Goal: Task Accomplishment & Management: Complete application form

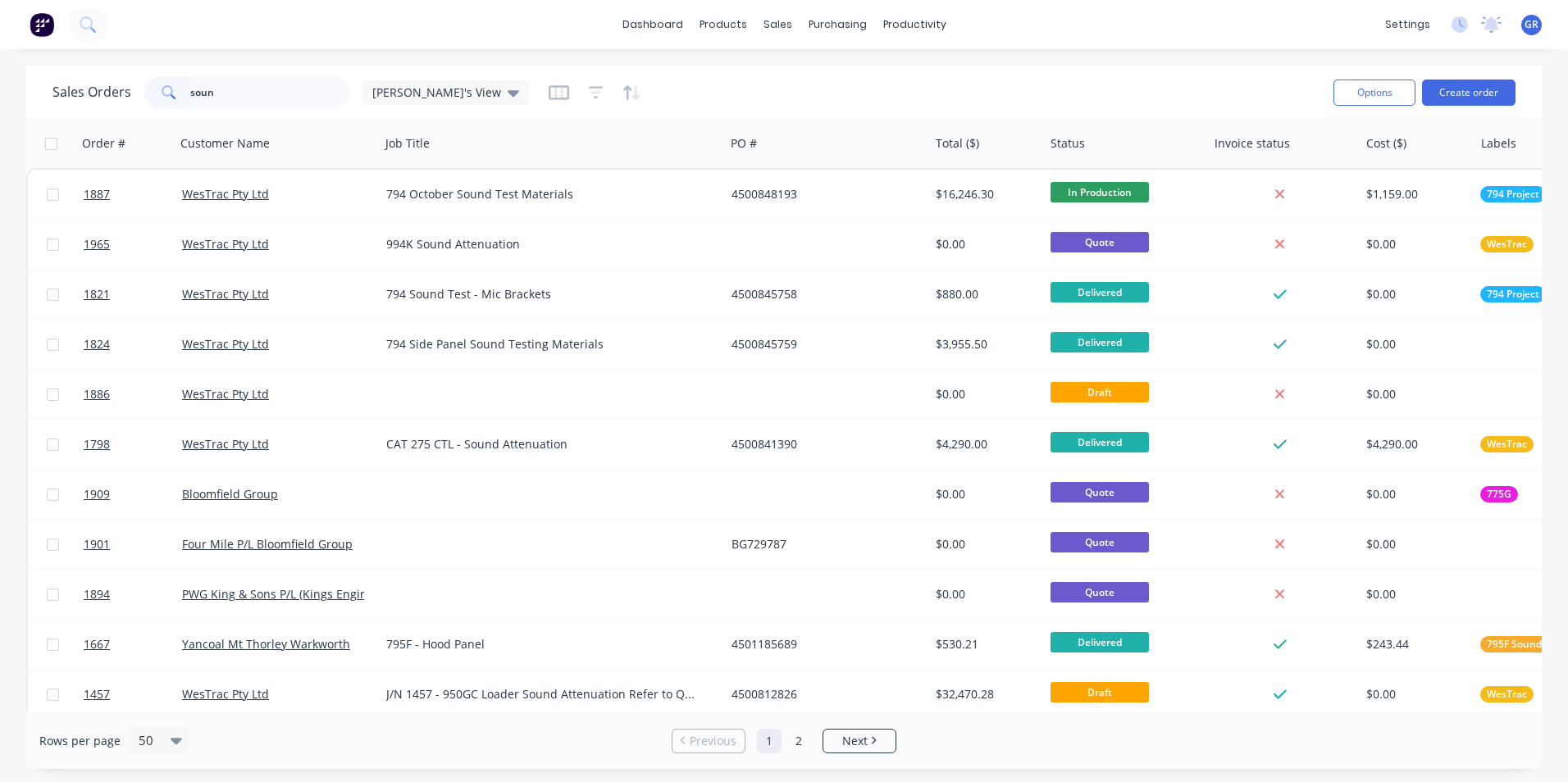
drag, startPoint x: 228, startPoint y: 94, endPoint x: 169, endPoint y: 91, distance: 59.1
click at [169, 91] on div "soun" at bounding box center [247, 93] width 205 height 33
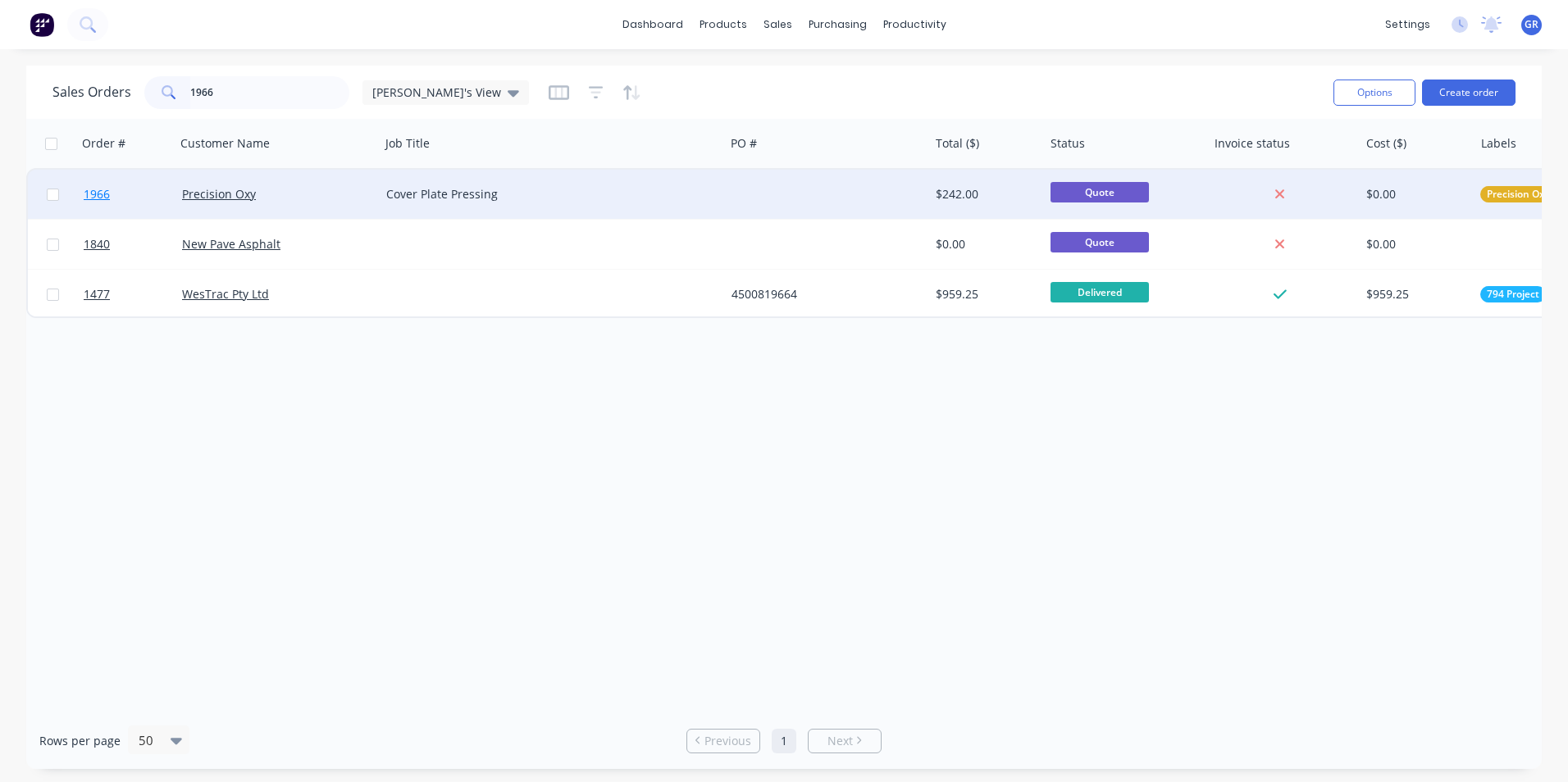
type input "1966"
click at [102, 193] on span "1966" at bounding box center [96, 194] width 26 height 16
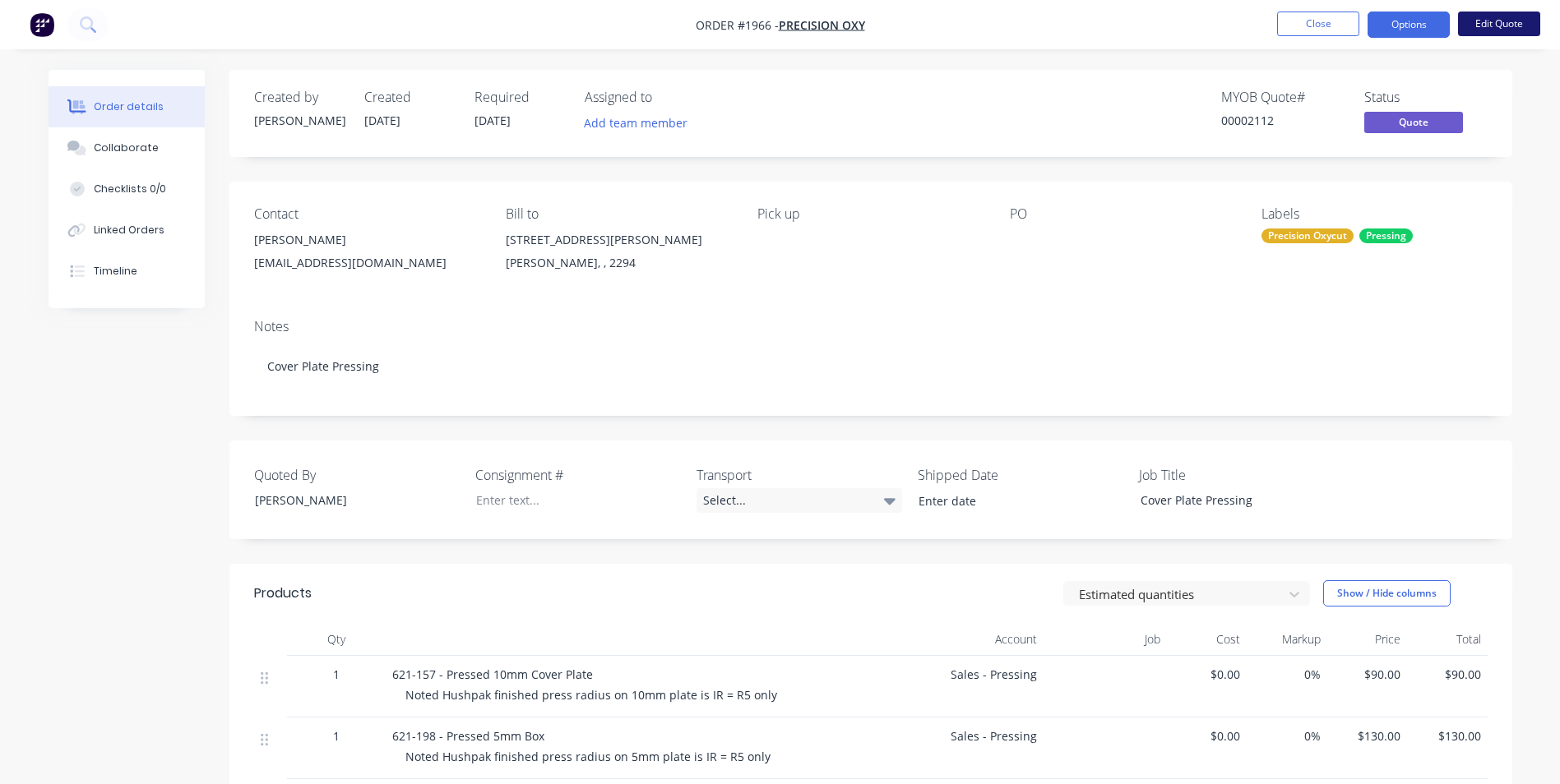
click at [1493, 22] on button "Edit Quote" at bounding box center [1499, 24] width 82 height 25
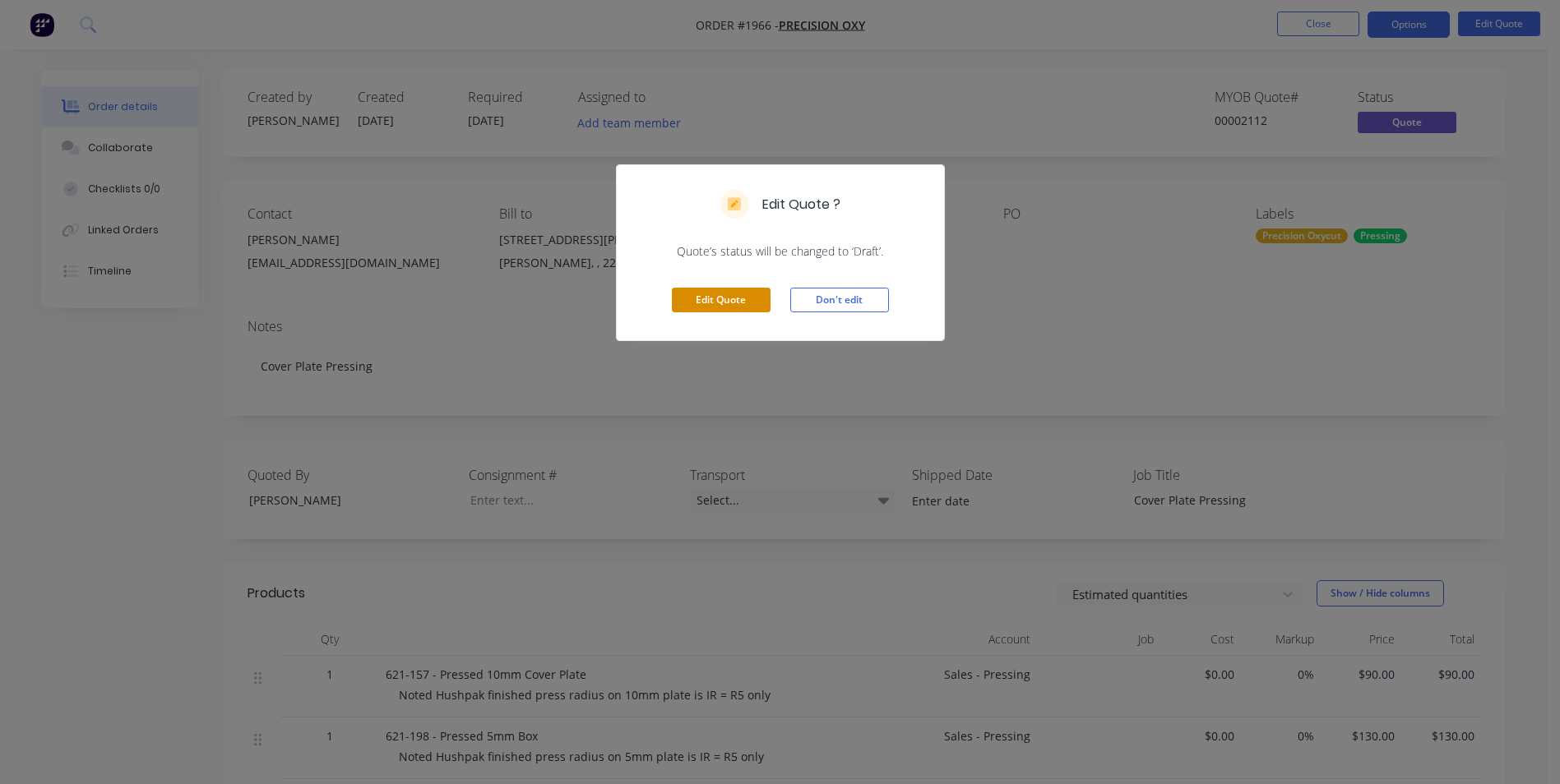
click at [740, 292] on button "Edit Quote" at bounding box center [721, 300] width 99 height 25
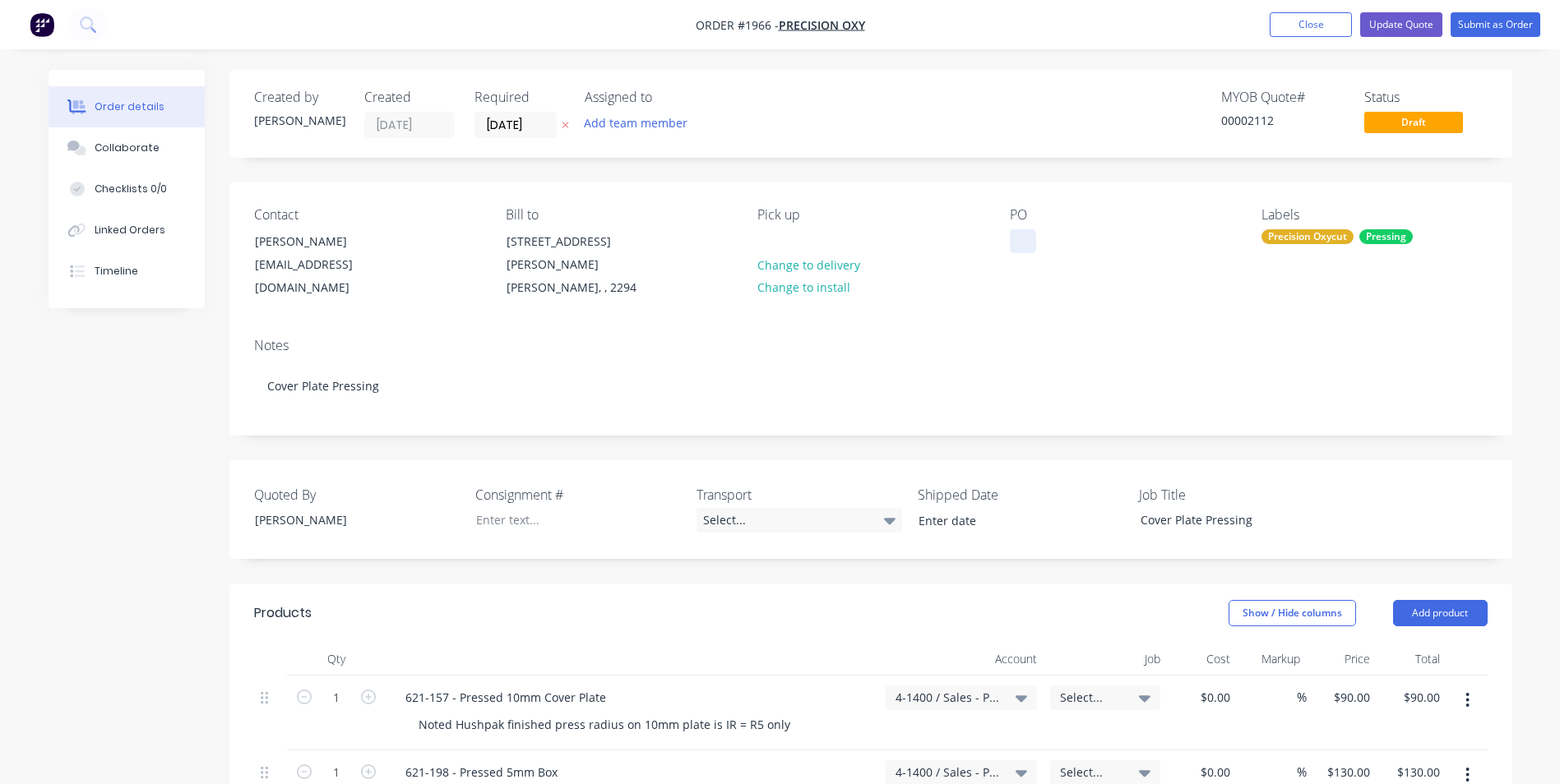
click at [1026, 245] on div at bounding box center [1022, 241] width 26 height 24
paste div
click at [511, 126] on input "[DATE]" at bounding box center [515, 124] width 81 height 25
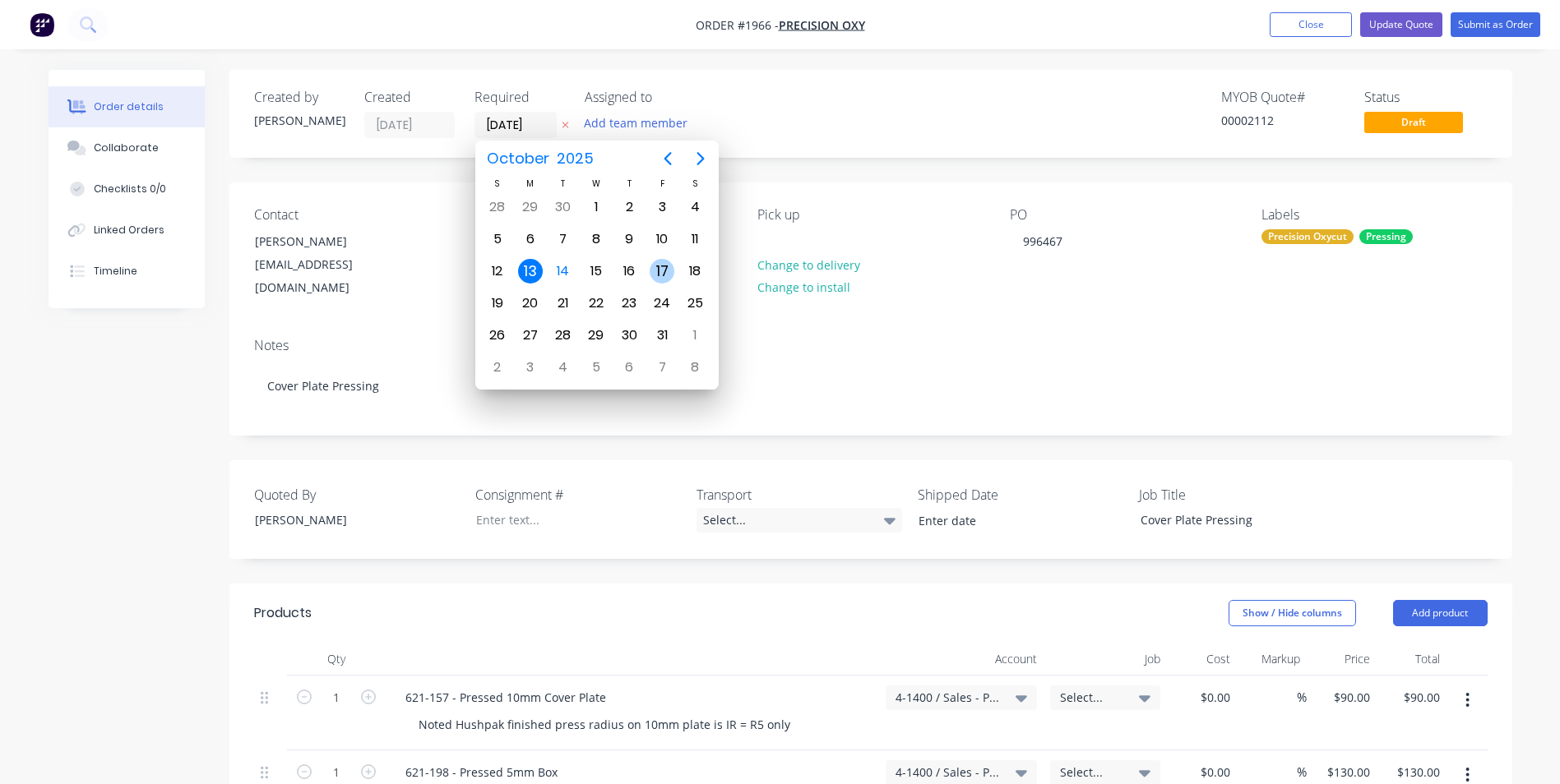
click at [659, 270] on div "17" at bounding box center [662, 271] width 25 height 25
type input "[DATE]"
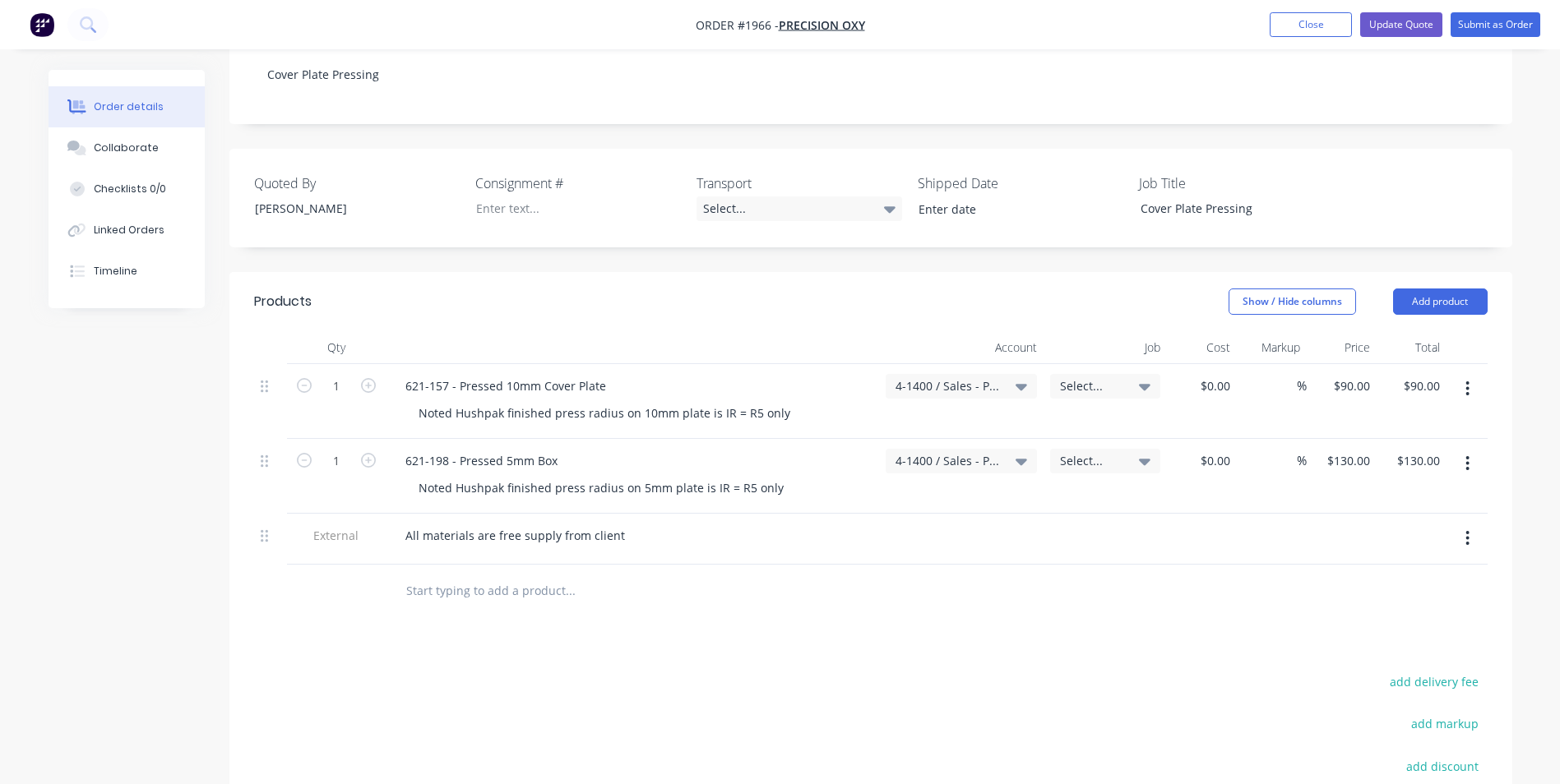
scroll to position [329, 0]
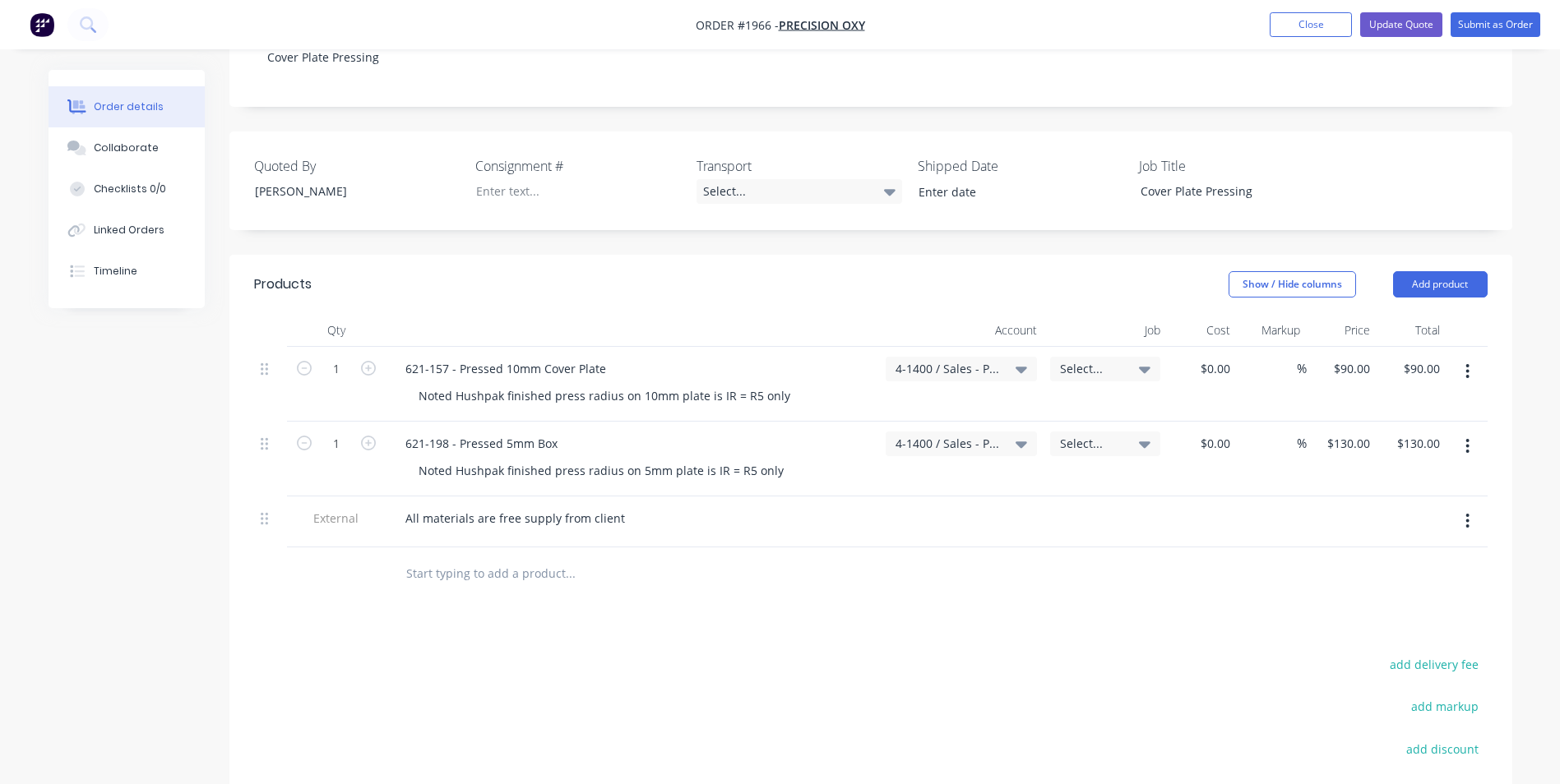
click at [1082, 360] on span "Select..." at bounding box center [1090, 368] width 62 height 17
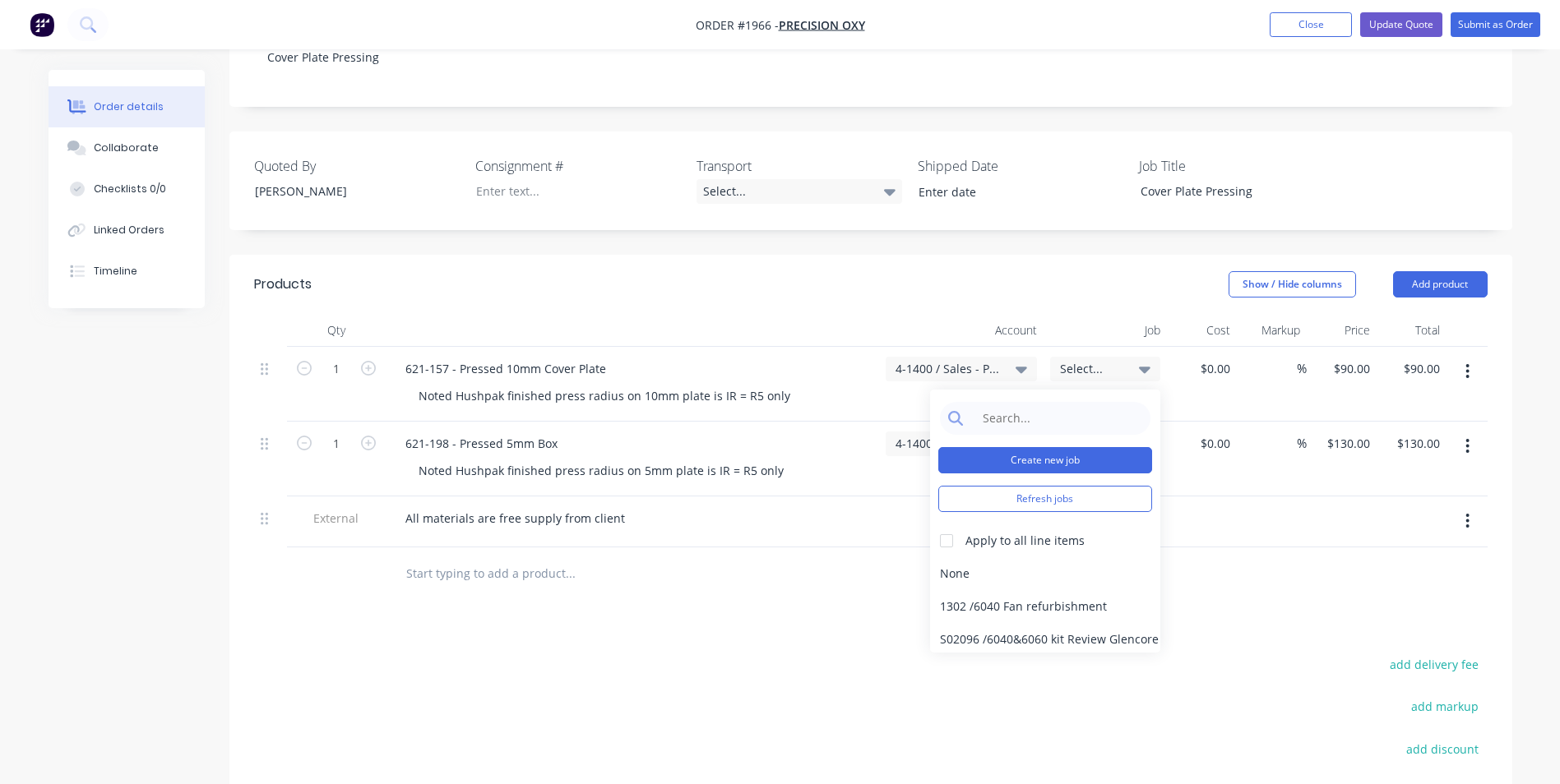
click at [1031, 447] on button "Create new job" at bounding box center [1044, 460] width 214 height 26
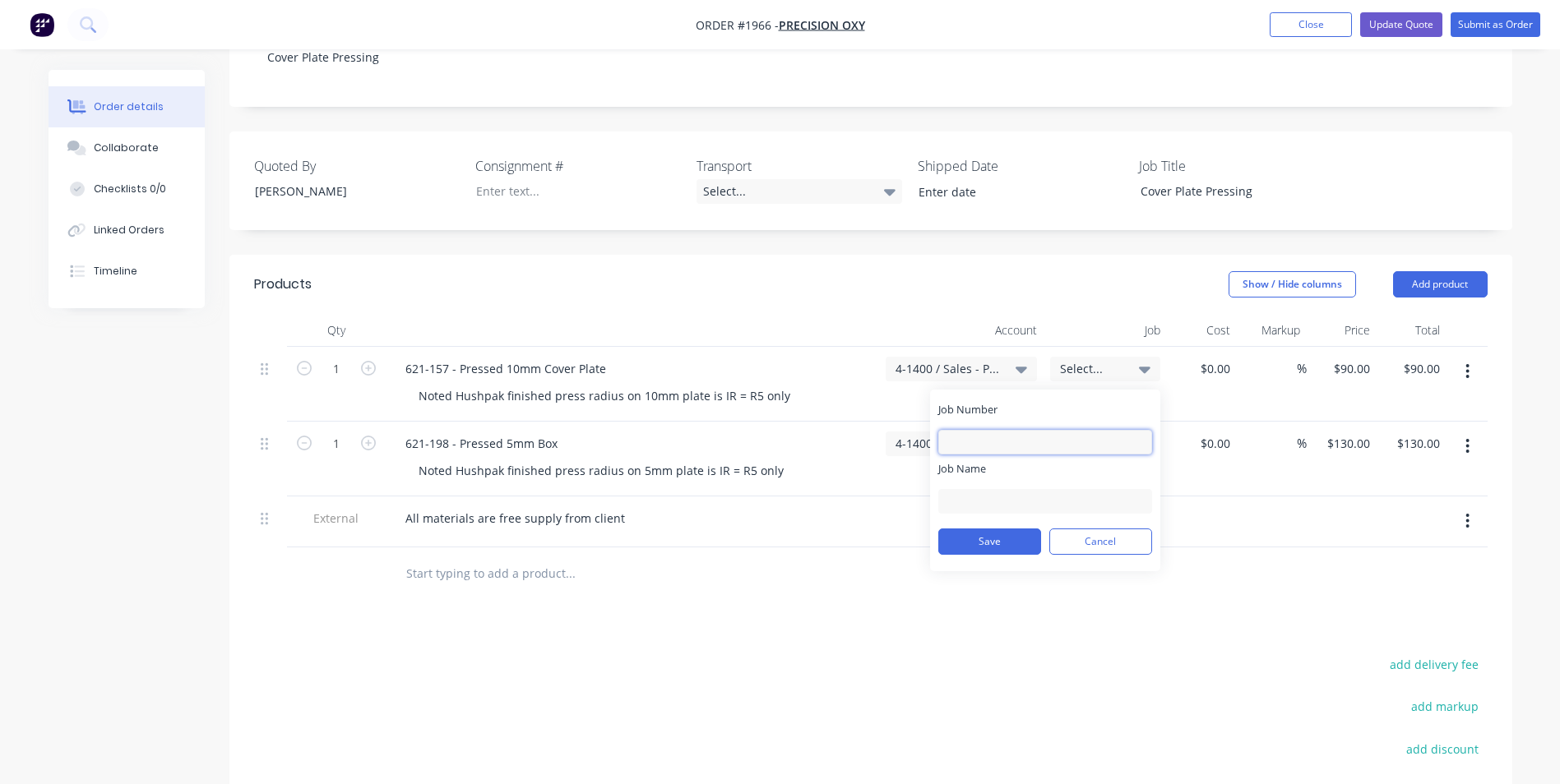
click at [979, 429] on input "Job Number" at bounding box center [1044, 441] width 214 height 25
type input "1966"
click at [962, 489] on input "Job Name" at bounding box center [1044, 501] width 214 height 25
drag, startPoint x: 1002, startPoint y: 484, endPoint x: 990, endPoint y: 484, distance: 12.0
click at [990, 489] on input "Oxycut-SS Plate Pressing" at bounding box center [1044, 501] width 214 height 25
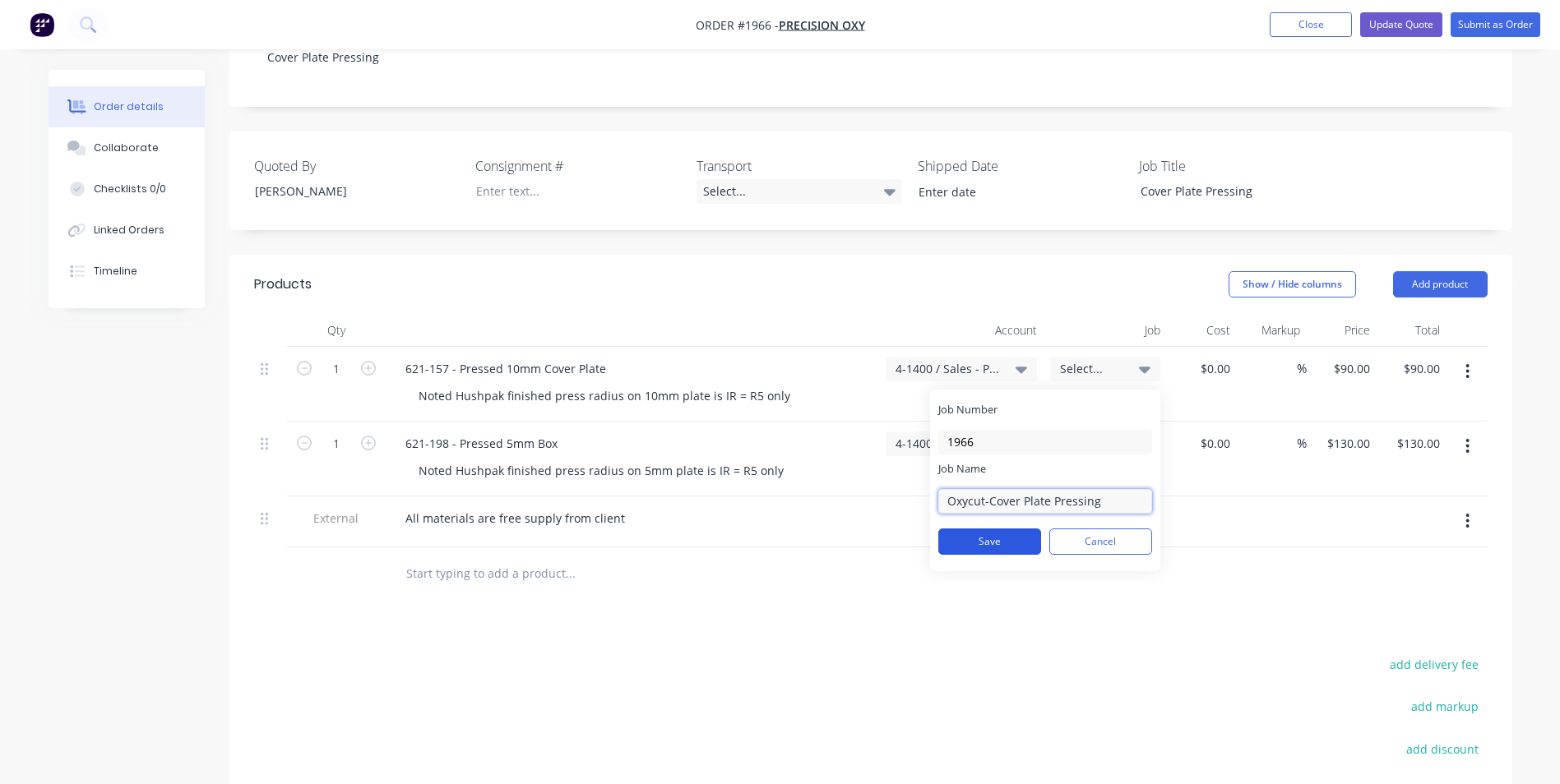
type input "Oxycut-Cover Plate Pressing"
click at [1001, 528] on button "Save" at bounding box center [989, 541] width 103 height 26
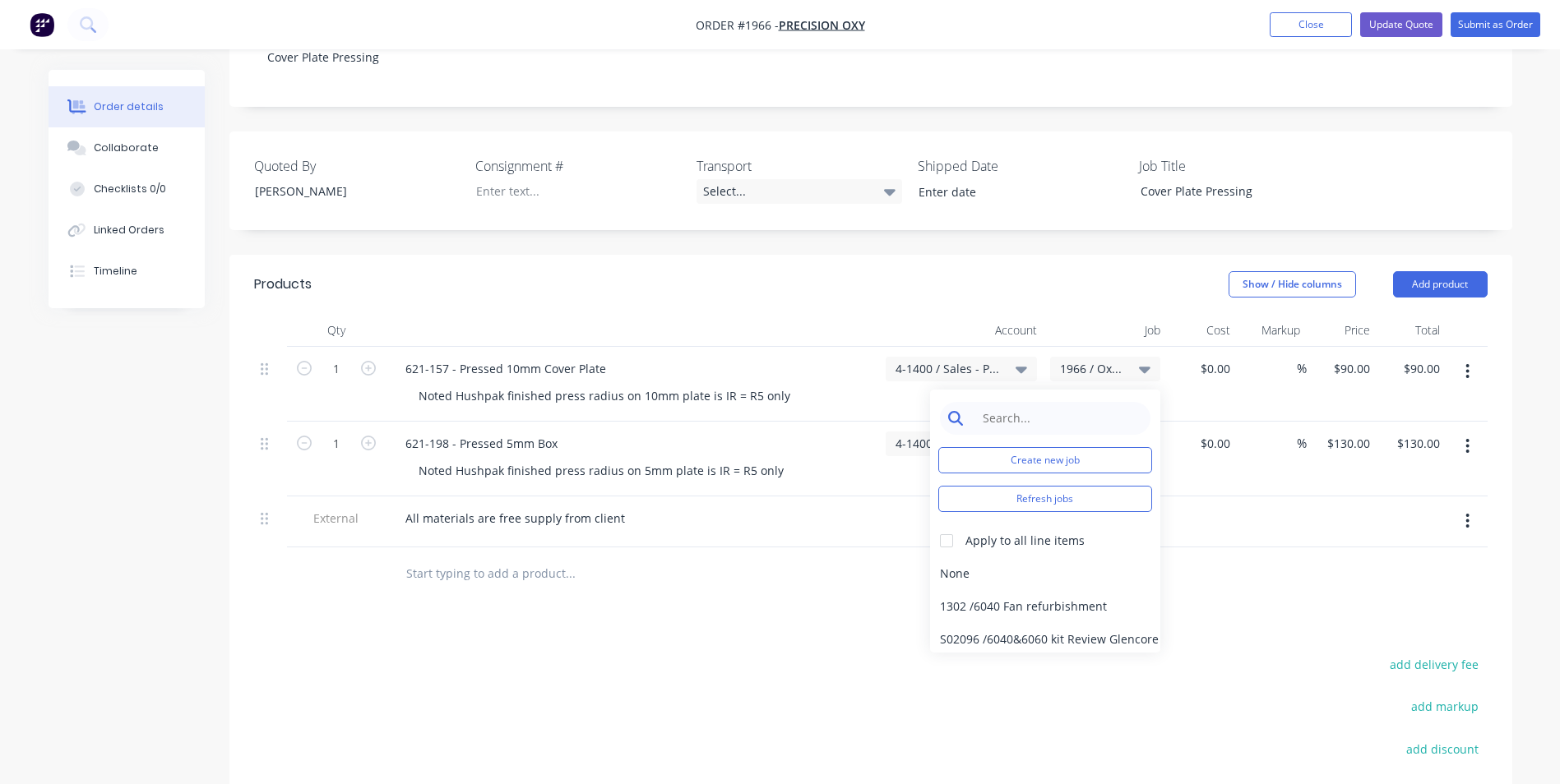
click at [997, 404] on input at bounding box center [1058, 418] width 169 height 33
type input "1966"
click at [952, 524] on div at bounding box center [946, 540] width 33 height 33
click at [979, 590] on div "1966 / Oxycut-Cover Plate Pressing" at bounding box center [1045, 606] width 230 height 33
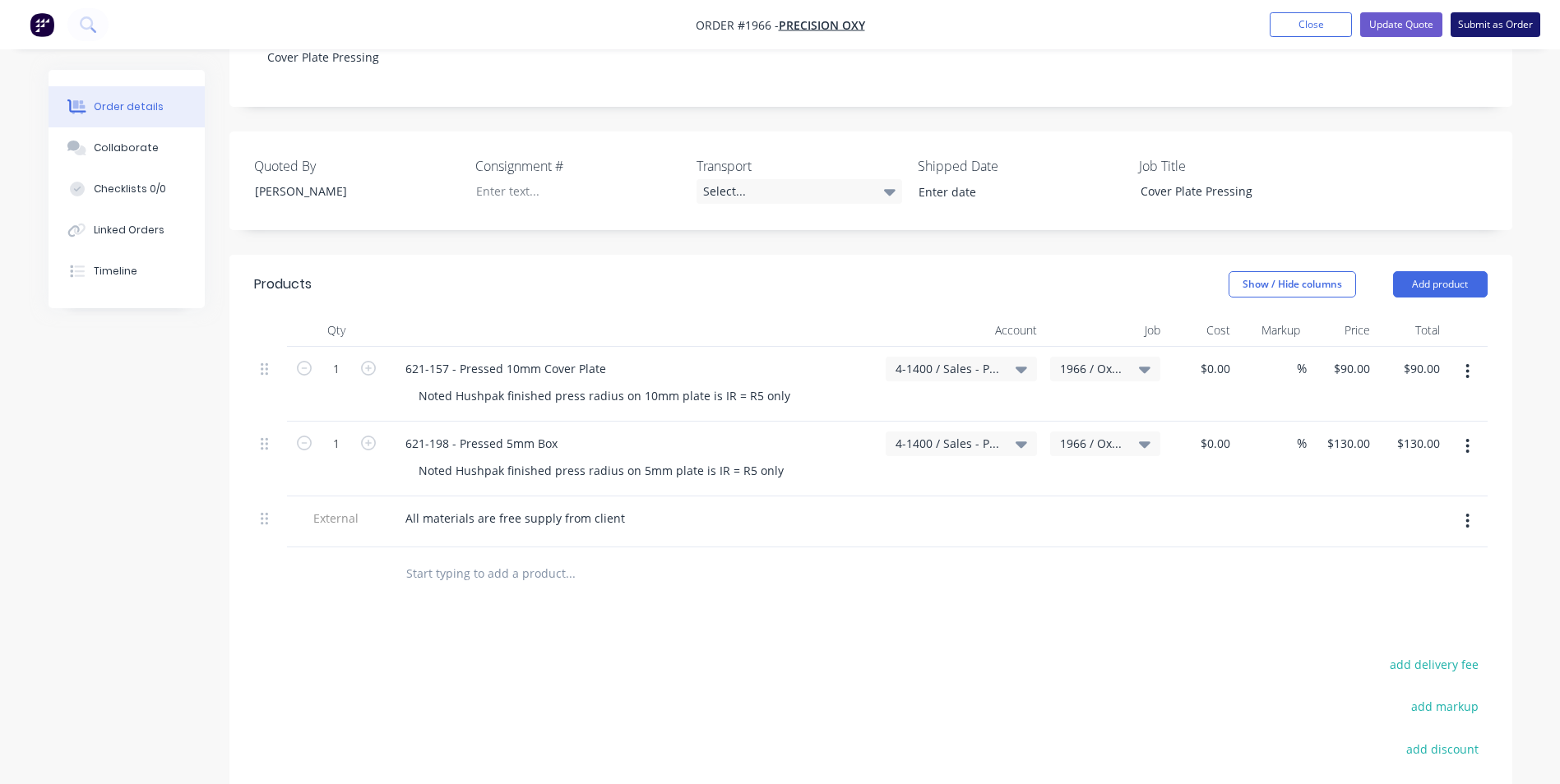
click at [1505, 20] on button "Submit as Order" at bounding box center [1494, 24] width 90 height 25
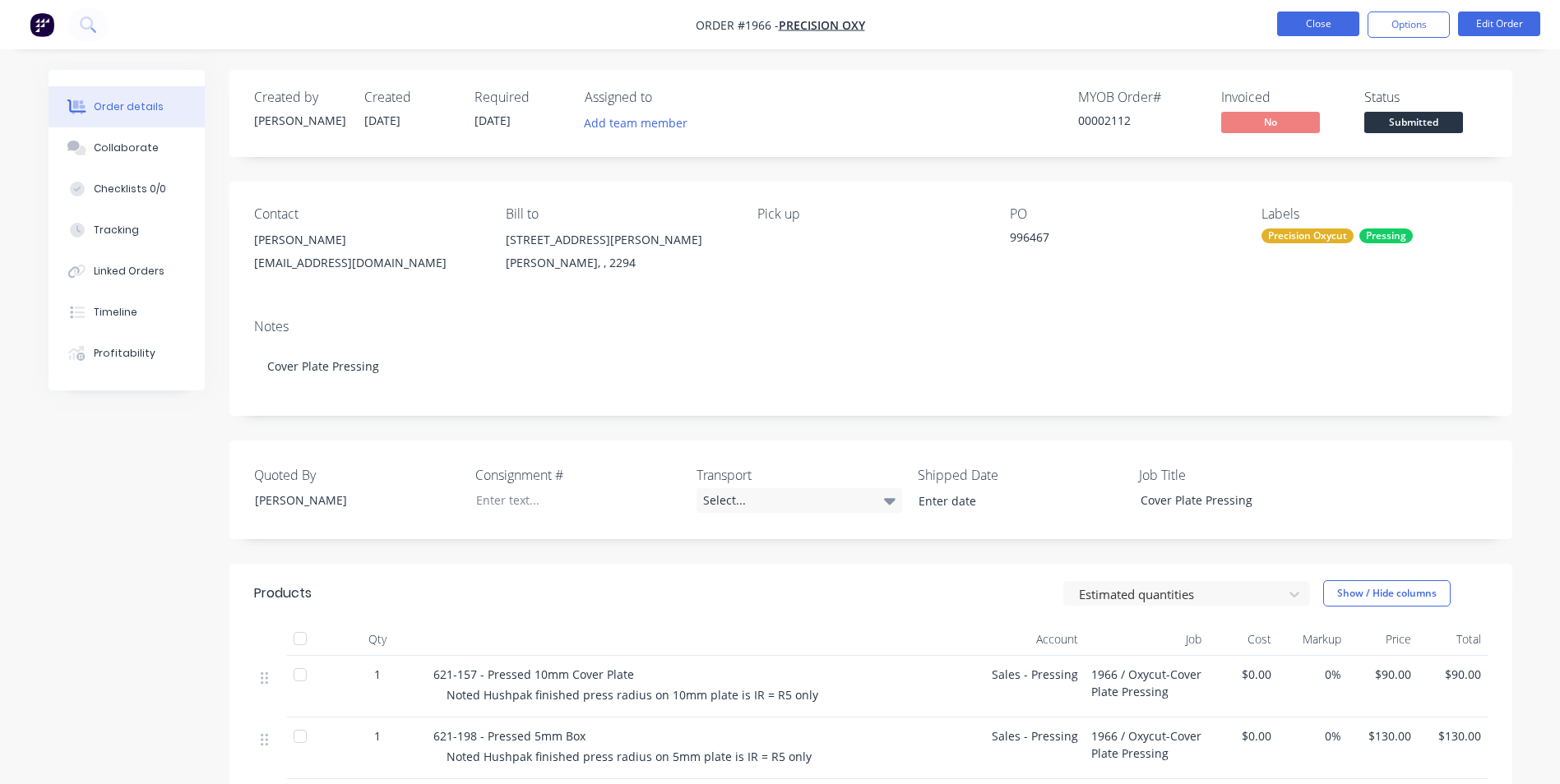
click at [1331, 26] on button "Close" at bounding box center [1318, 24] width 82 height 25
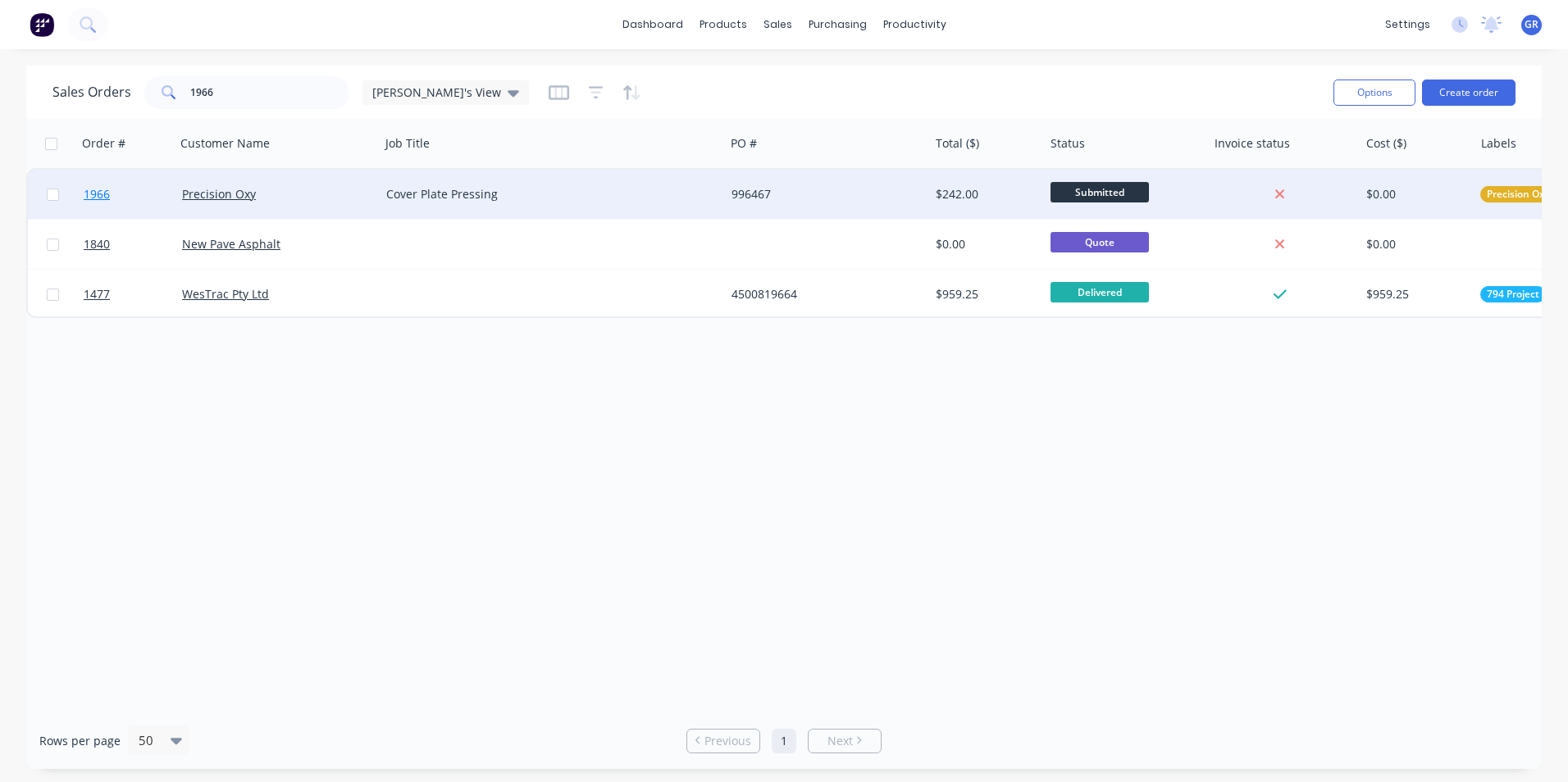
click at [98, 189] on span "1966" at bounding box center [96, 194] width 26 height 16
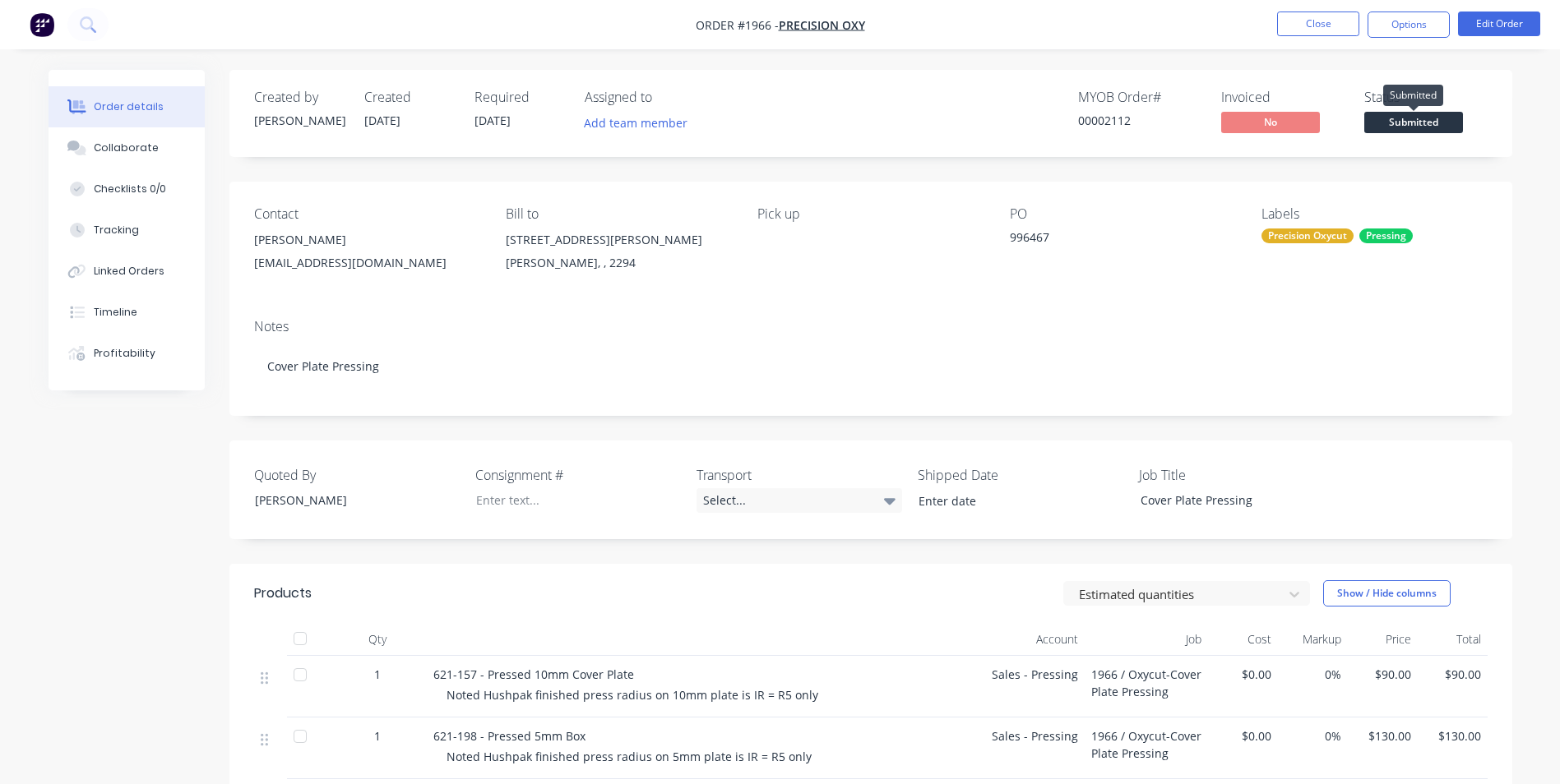
click at [1436, 112] on span "Submitted" at bounding box center [1413, 122] width 99 height 20
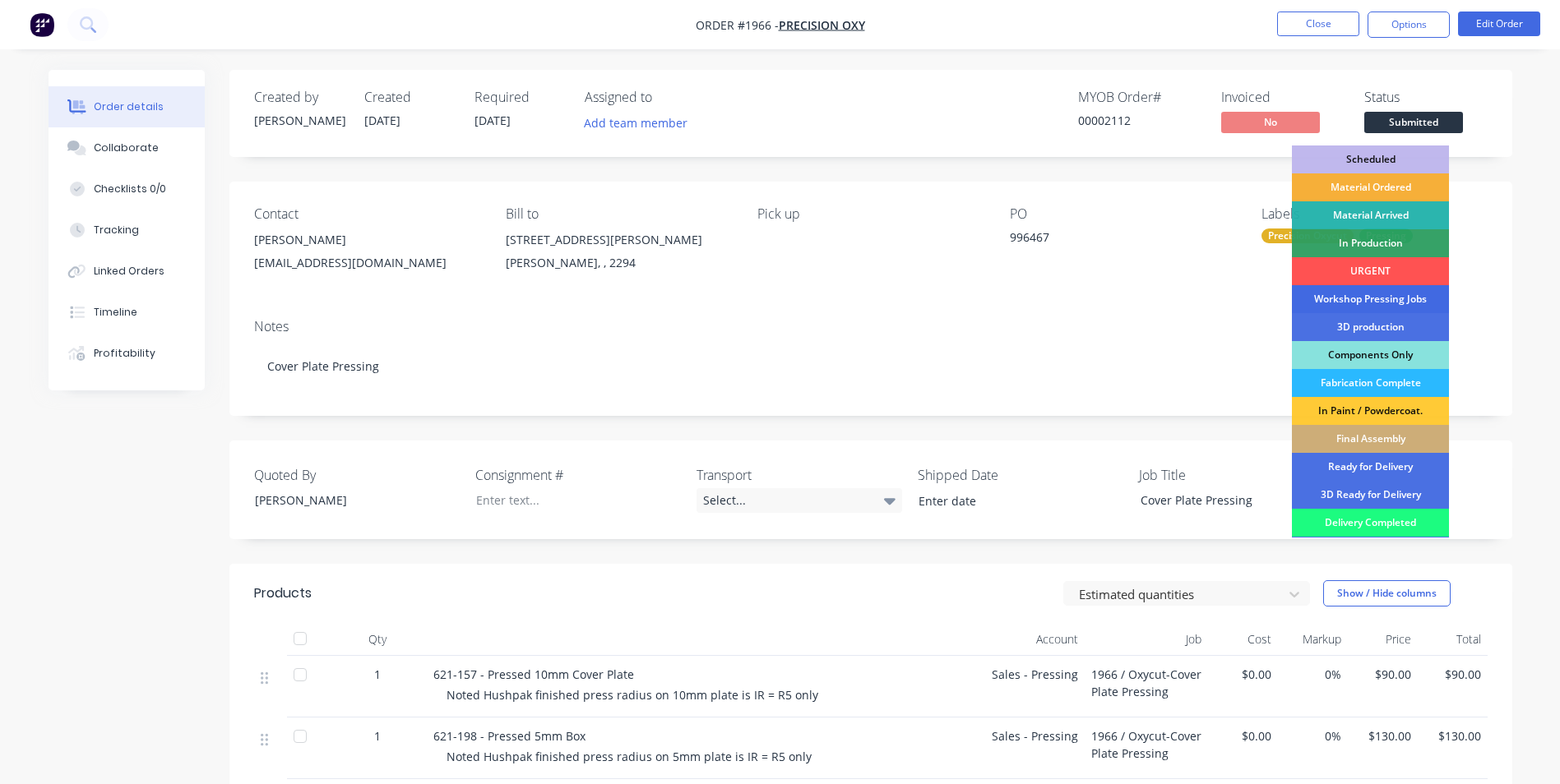
click at [1391, 297] on div "Workshop Pressing Jobs" at bounding box center [1370, 299] width 157 height 28
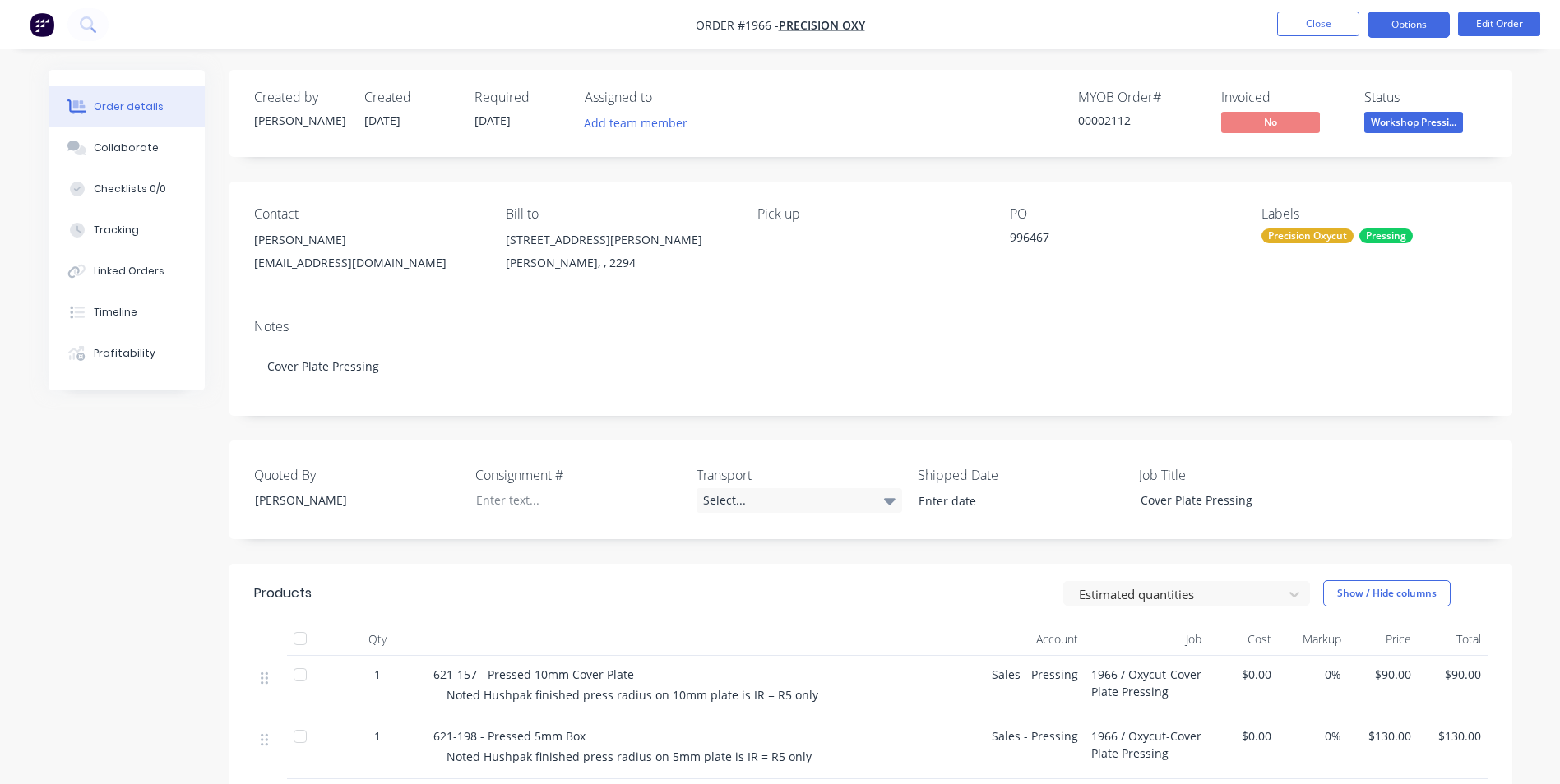
click at [1408, 29] on button "Options" at bounding box center [1408, 25] width 82 height 26
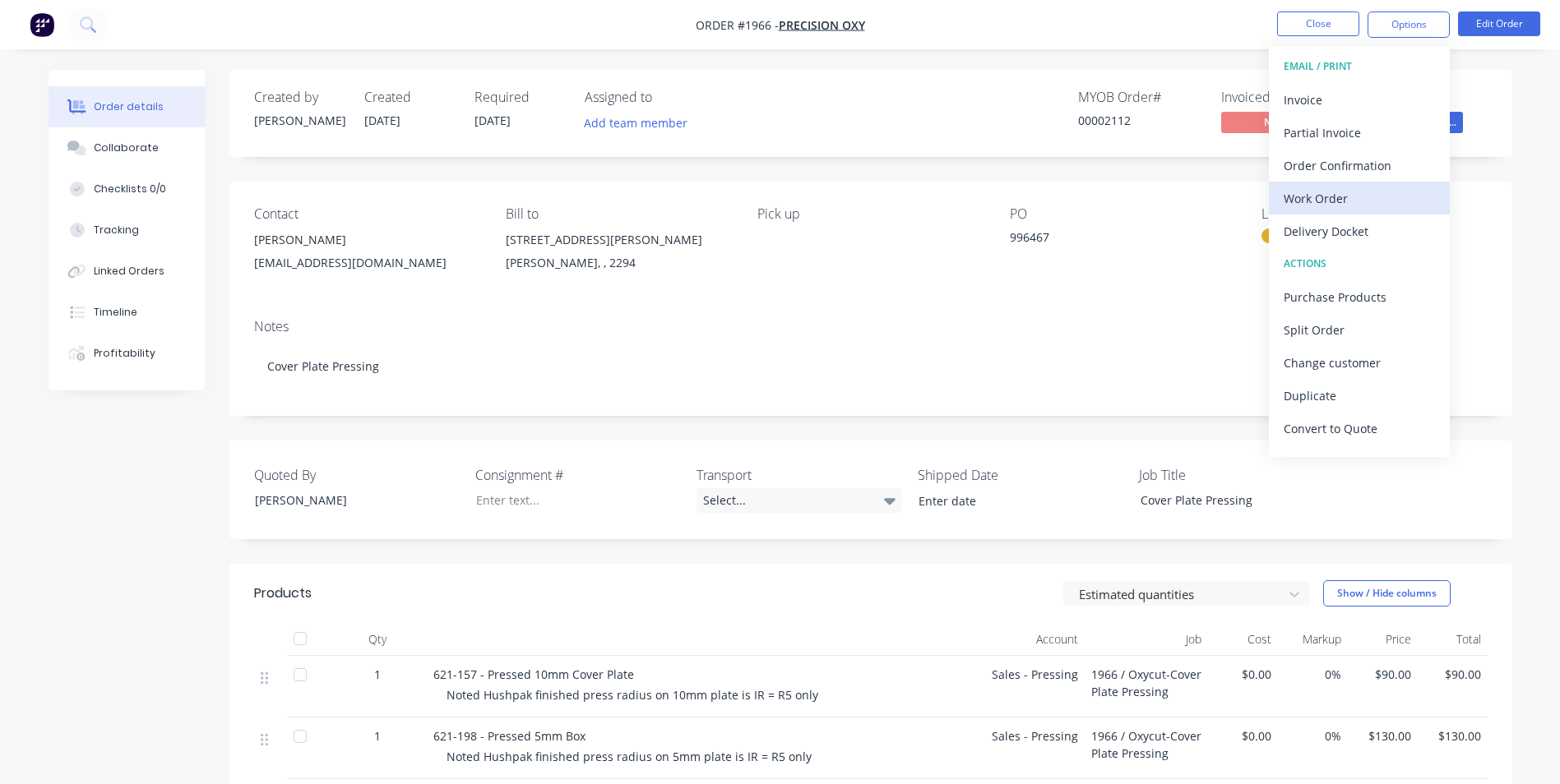
click at [1318, 200] on div "Work Order" at bounding box center [1359, 199] width 151 height 24
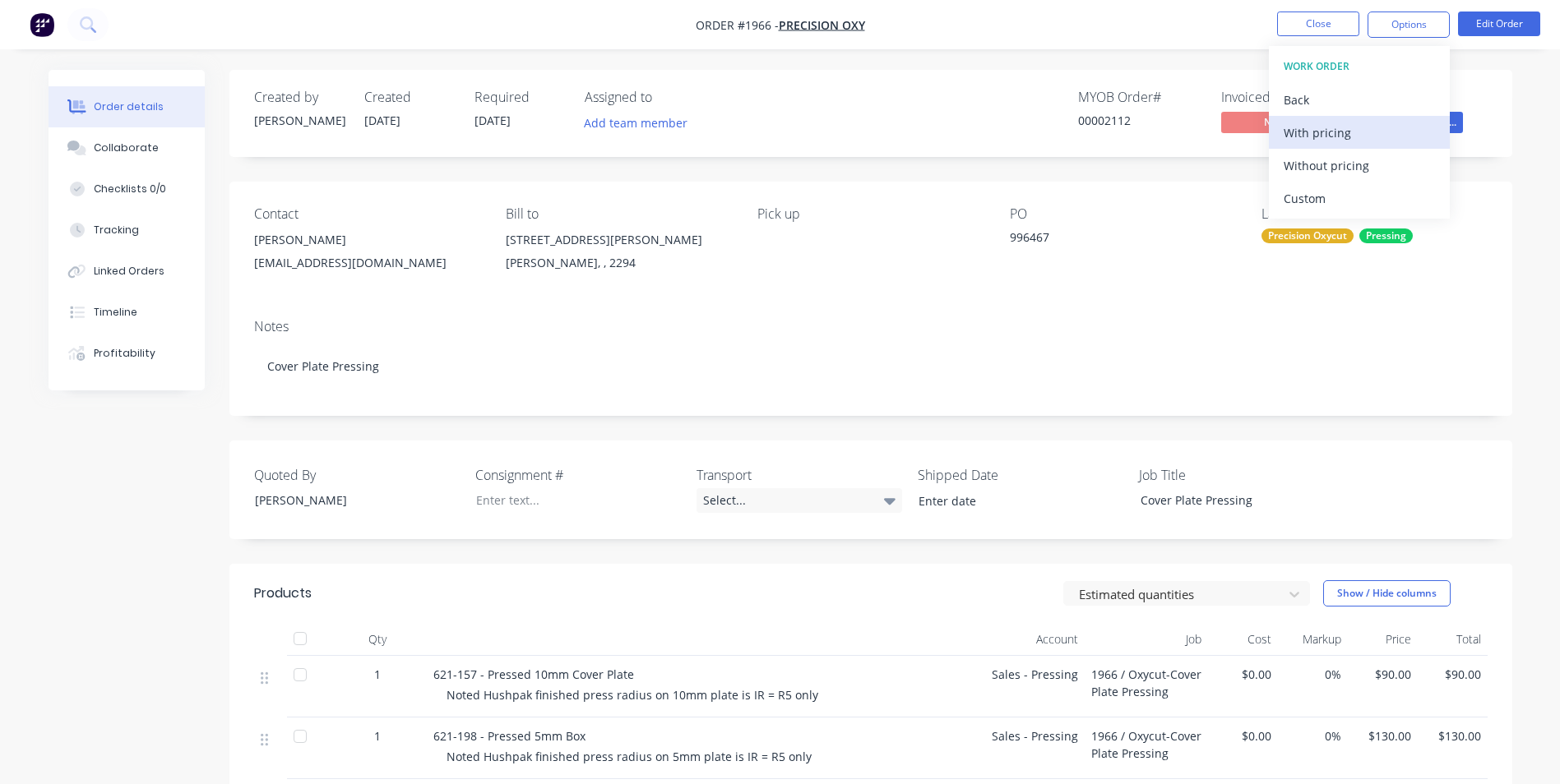
click at [1319, 132] on div "With pricing" at bounding box center [1359, 133] width 151 height 24
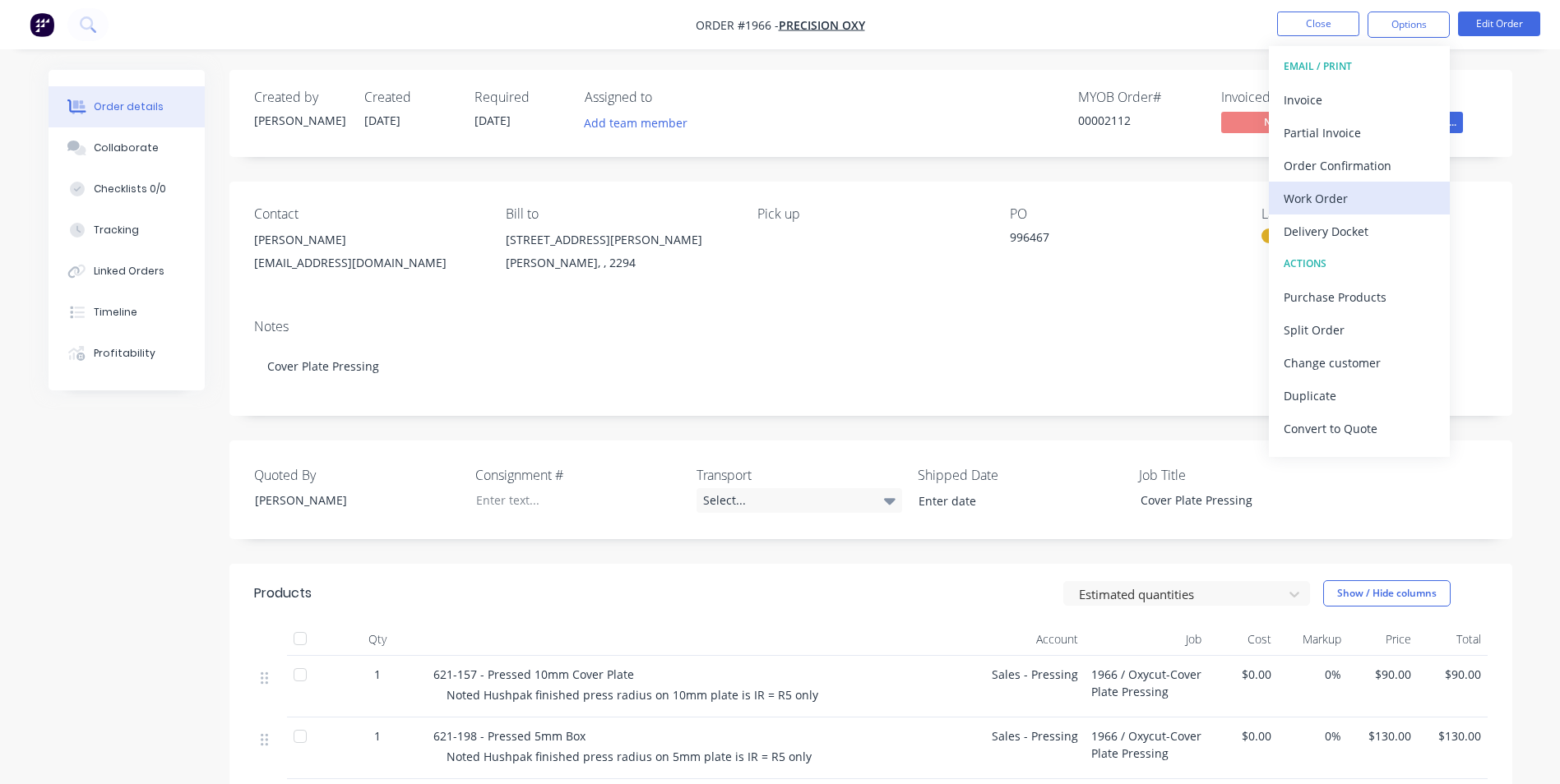
click at [1309, 197] on div "Work Order" at bounding box center [1359, 199] width 151 height 24
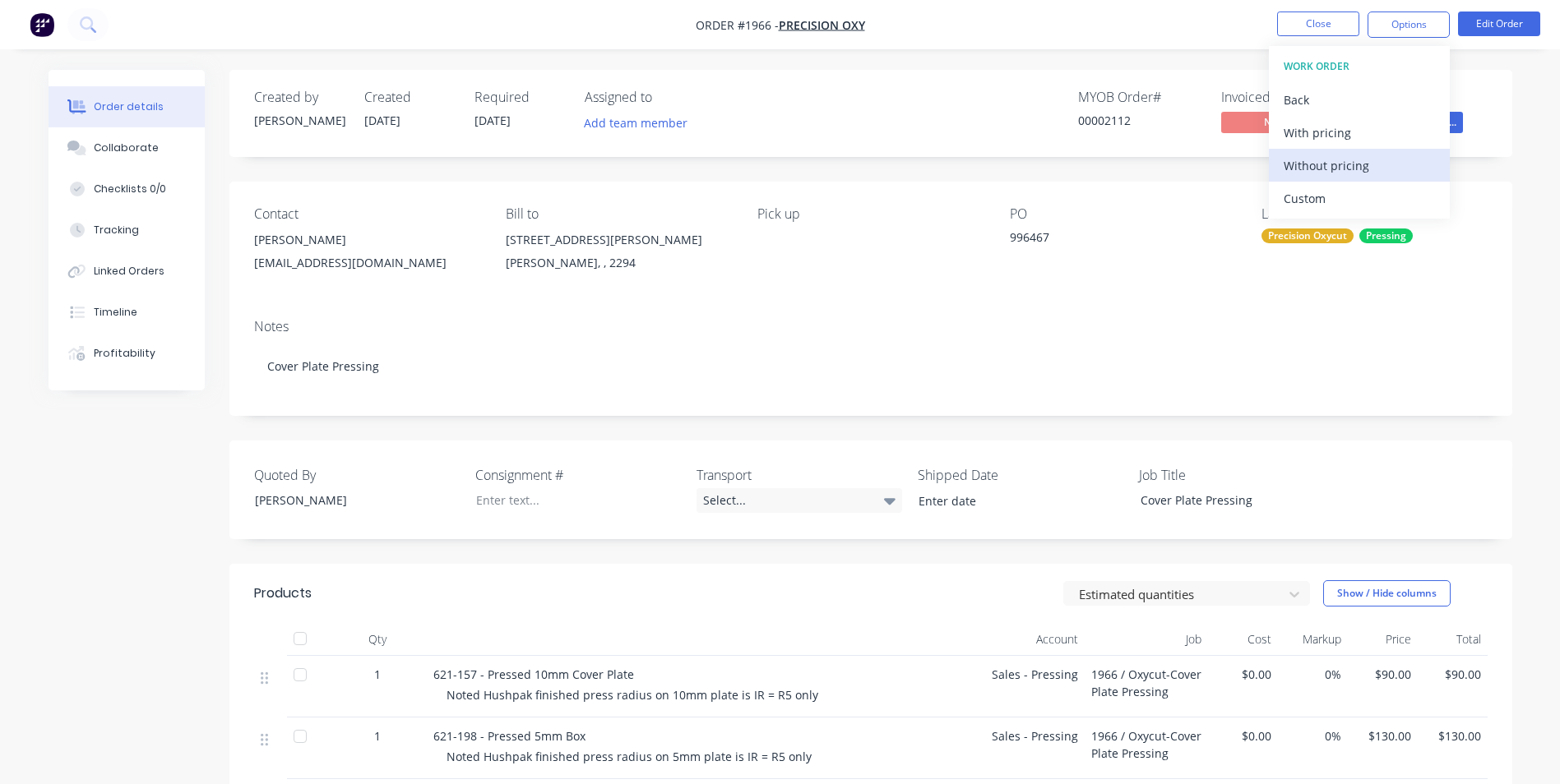
click at [1315, 160] on div "Without pricing" at bounding box center [1359, 165] width 151 height 24
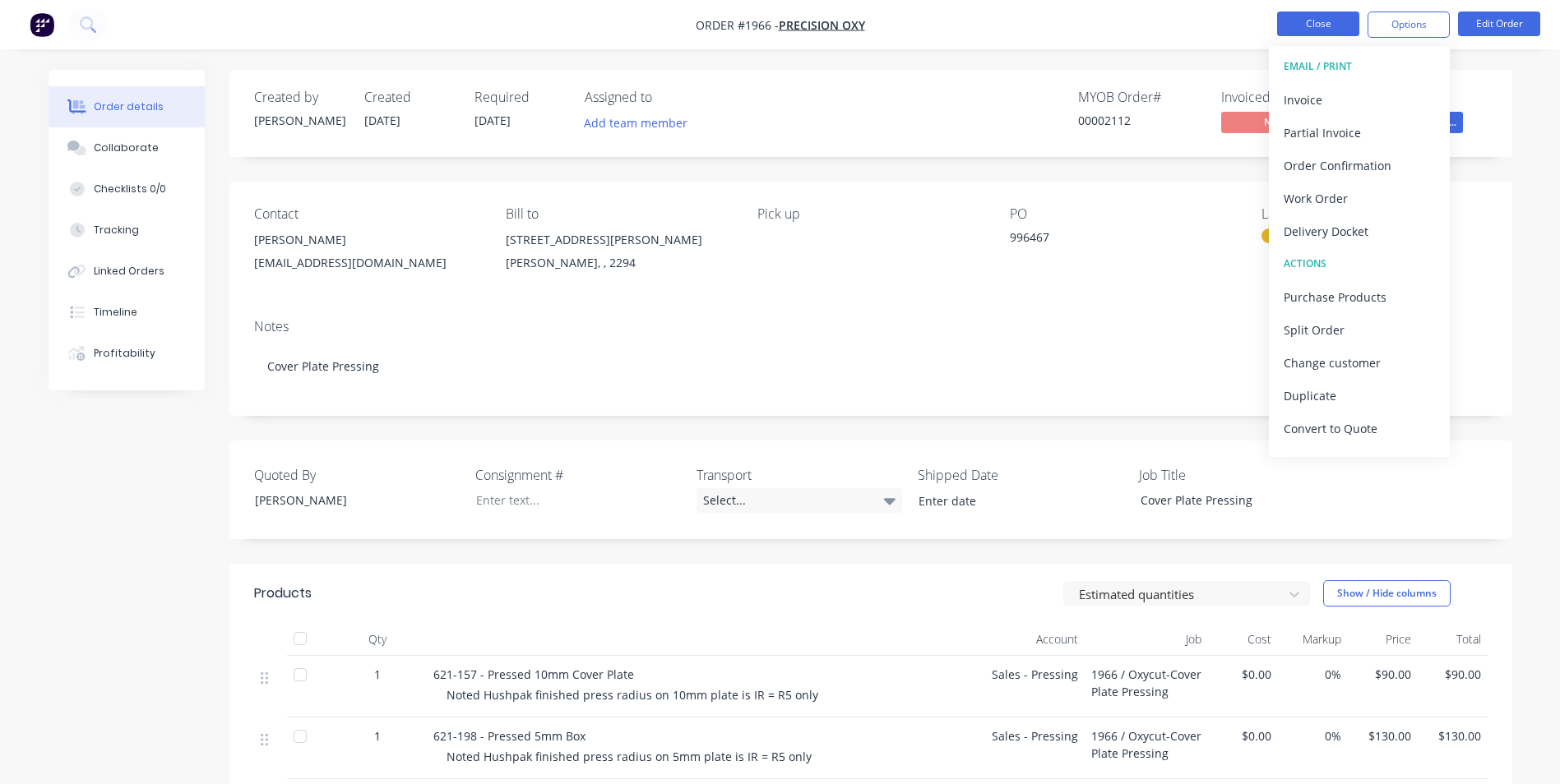
click at [1323, 25] on button "Close" at bounding box center [1318, 24] width 82 height 25
